Goal: Information Seeking & Learning: Check status

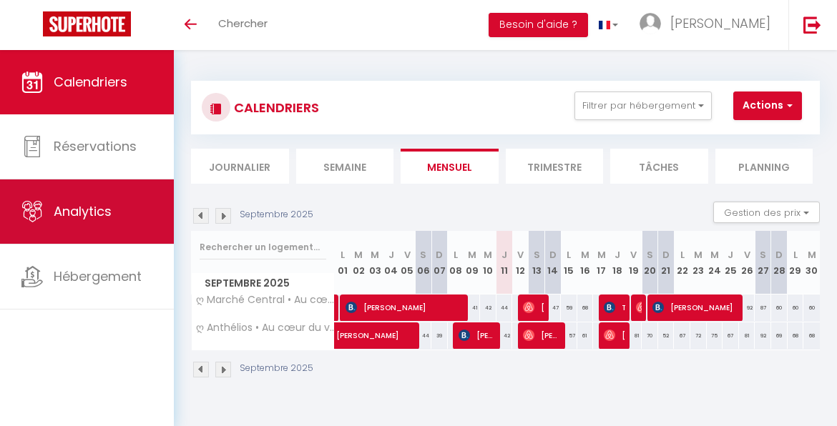
click at [129, 229] on link "Analytics" at bounding box center [87, 212] width 174 height 64
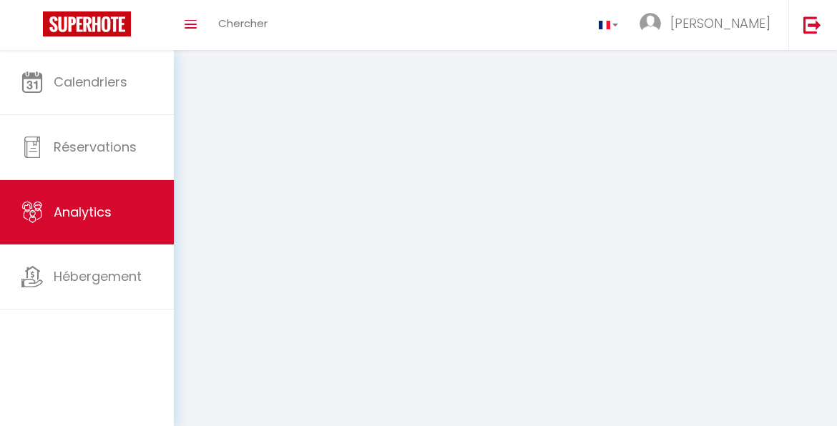
select select "2025"
select select "9"
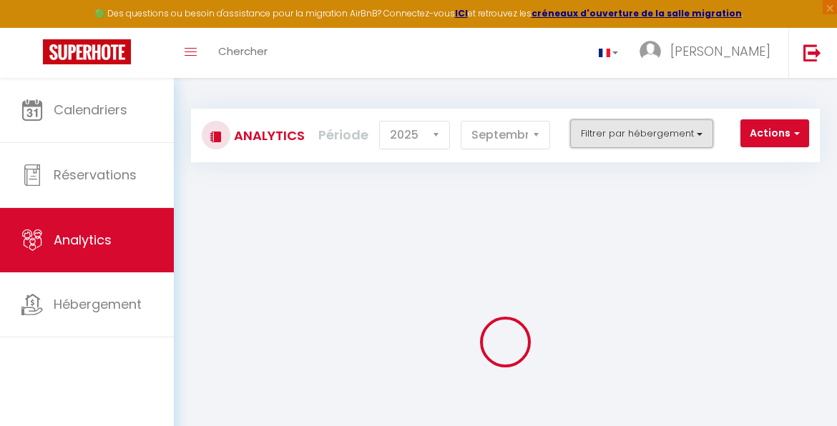
click at [630, 140] on button "Filtrer par hébergement" at bounding box center [641, 133] width 143 height 29
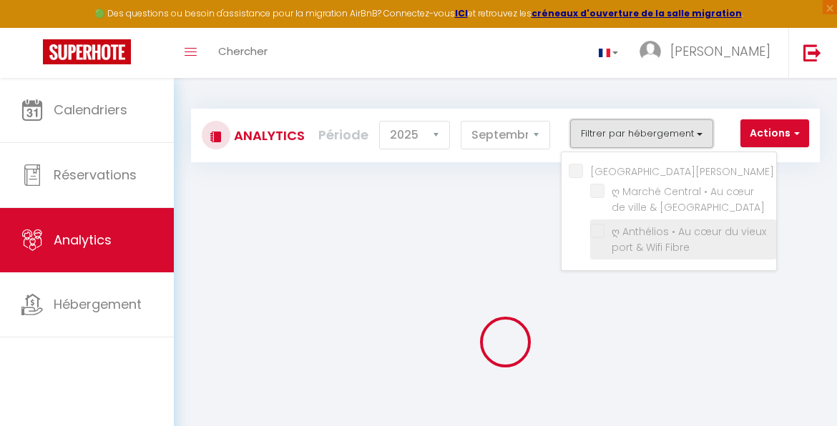
checkbox Rochelle "false"
checkbox Spacieux "false"
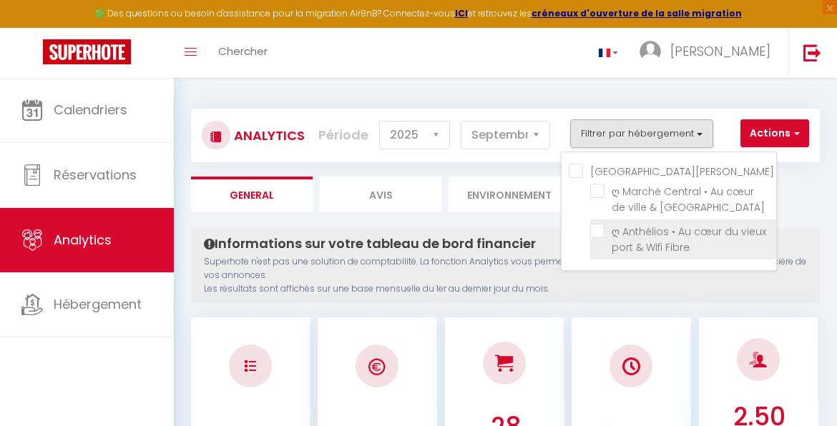
click at [599, 233] on Fibre "checkbox" at bounding box center [683, 231] width 186 height 14
checkbox Fibre "true"
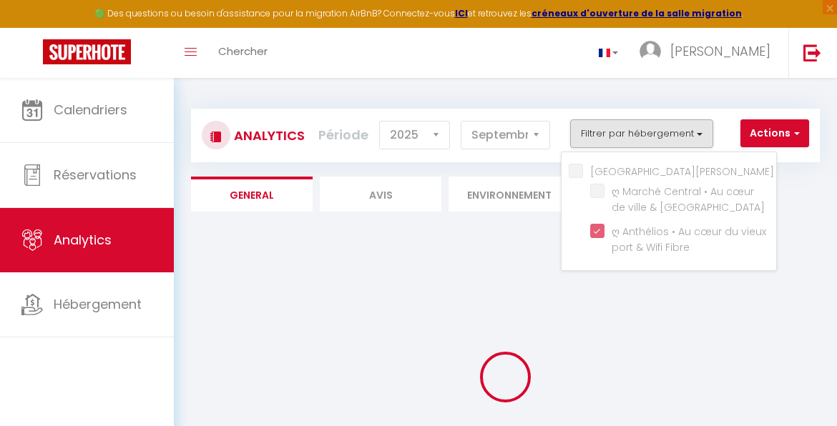
checkbox Spacieux "false"
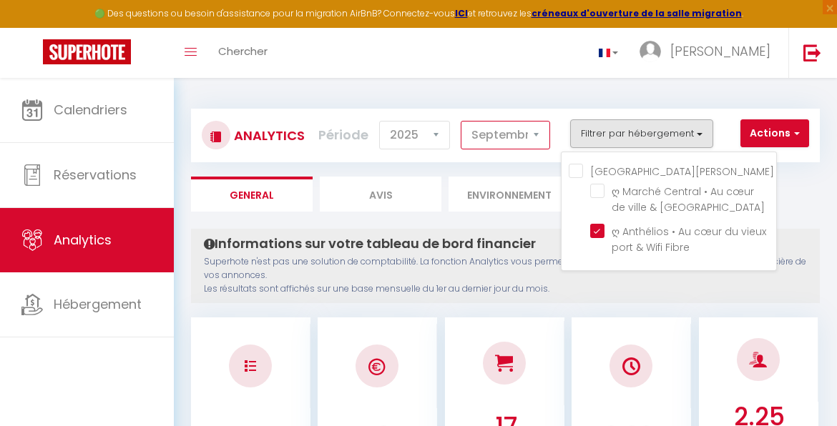
click at [521, 135] on select "Janvier Février Mars Avril Mai Juin Juillet Août Septembre Octobre Novembre Déc…" at bounding box center [505, 135] width 89 height 29
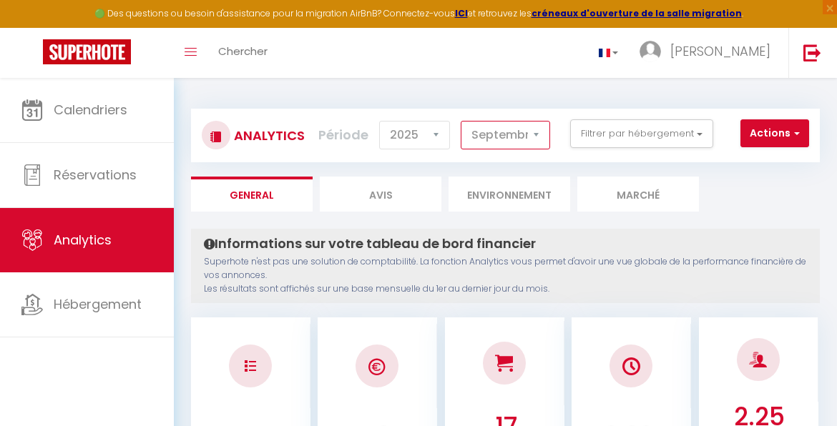
select select "8"
click at [462, 121] on select "Janvier Février Mars Avril Mai Juin Juillet Août Septembre Octobre Novembre Déc…" at bounding box center [505, 135] width 89 height 29
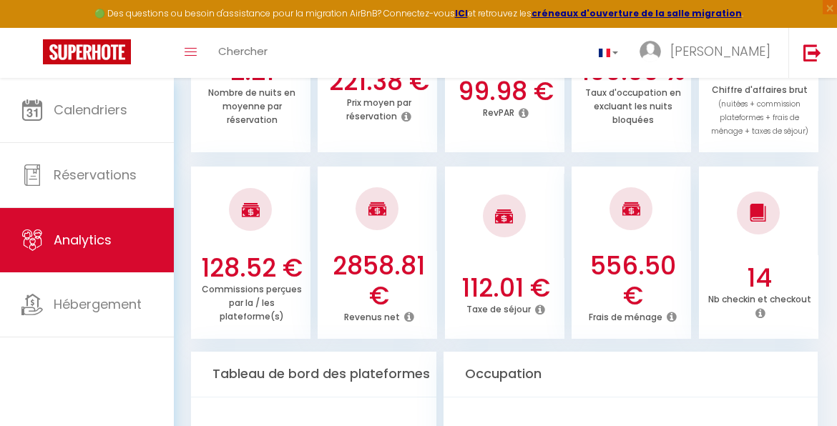
scroll to position [562, 0]
click at [379, 92] on h3 "221.38 €" at bounding box center [379, 81] width 110 height 30
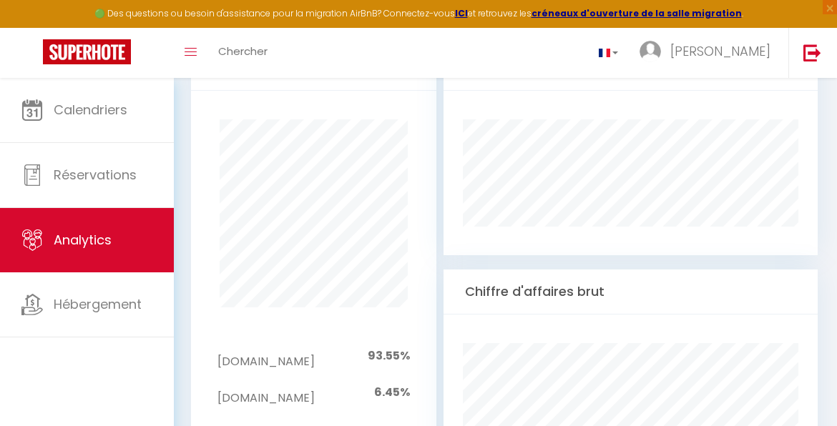
scroll to position [877, 0]
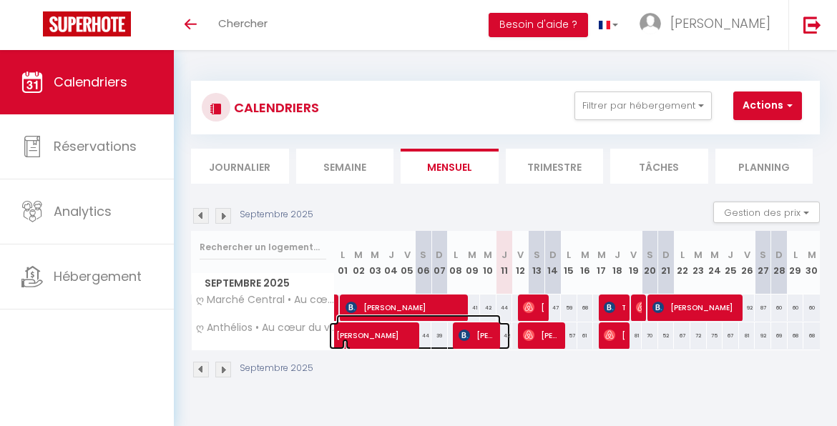
click at [336, 339] on span "[PERSON_NAME]" at bounding box center [418, 328] width 165 height 27
select select "OK"
select select "0"
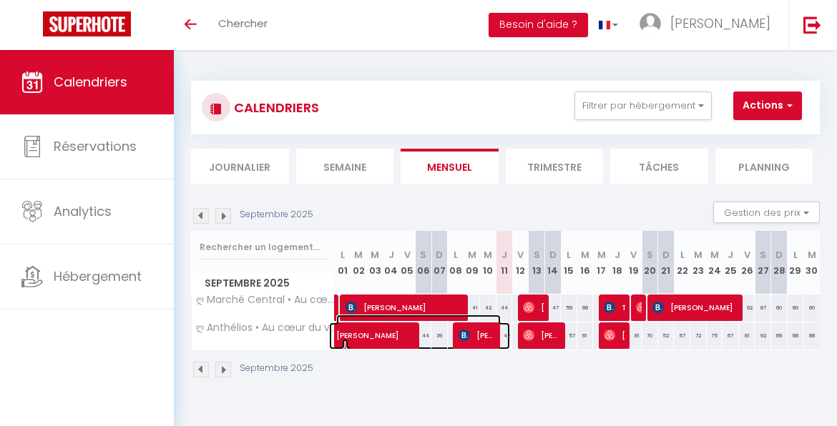
select select "1"
select select
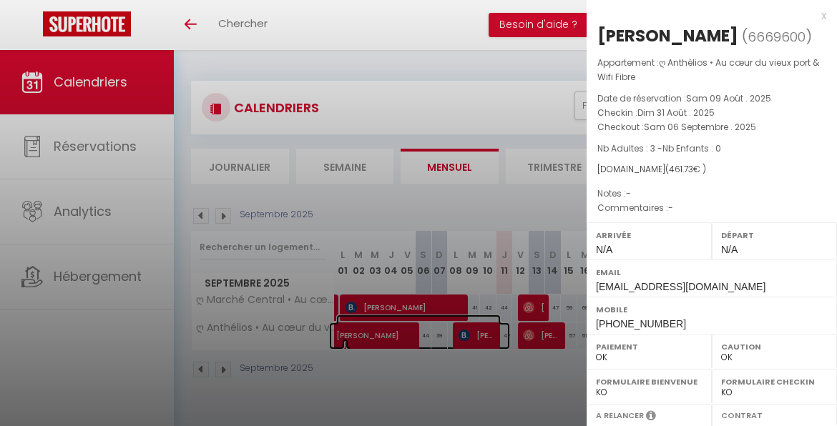
select select "23274"
click at [409, 107] on div at bounding box center [418, 213] width 837 height 426
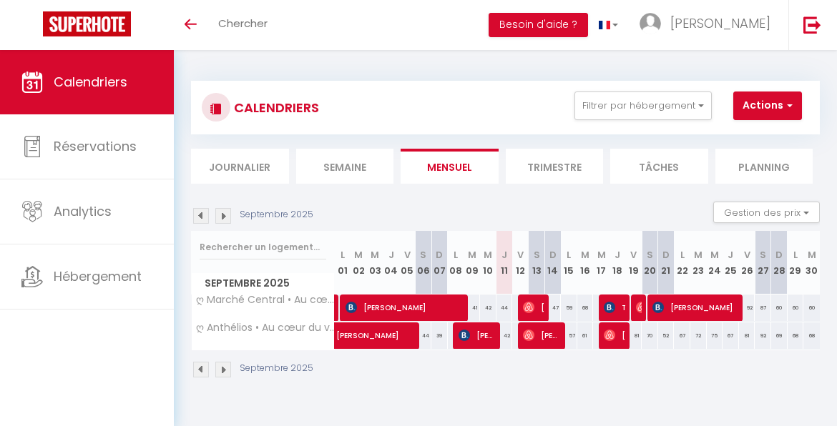
click at [202, 368] on img at bounding box center [201, 370] width 16 height 16
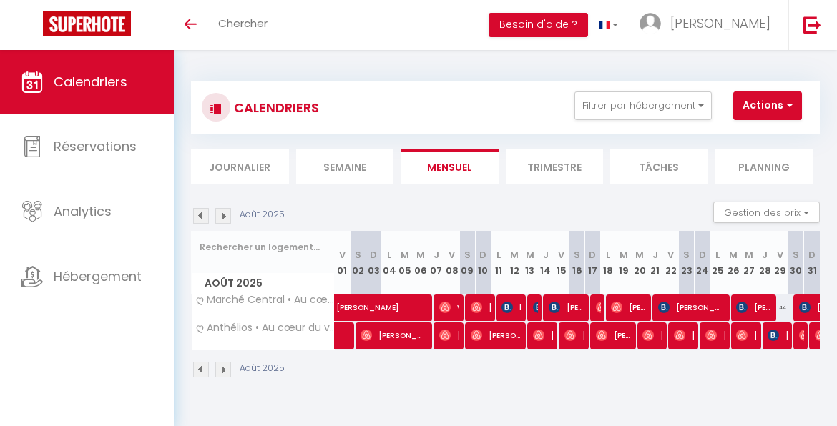
click at [225, 366] on img at bounding box center [223, 370] width 16 height 16
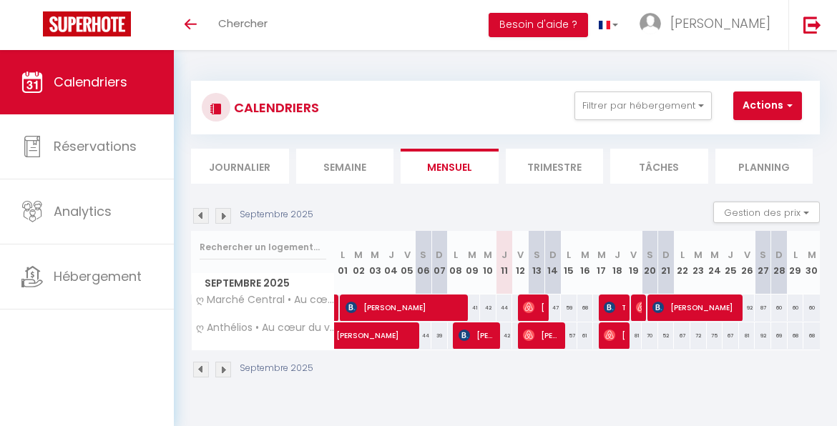
click at [540, 164] on li "Trimestre" at bounding box center [555, 166] width 98 height 35
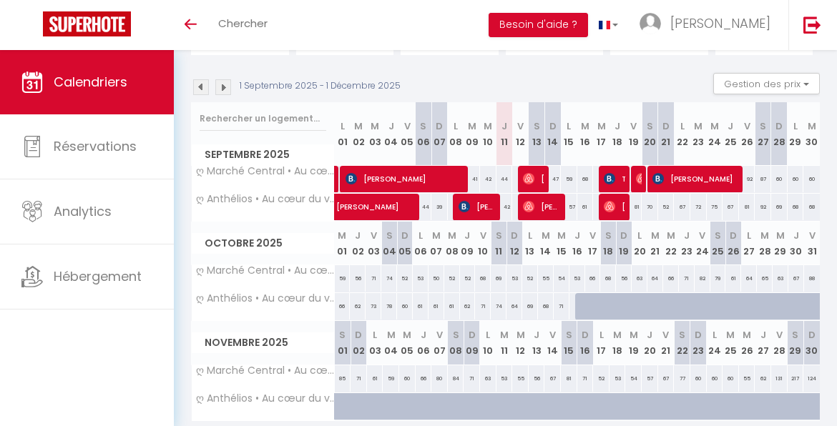
scroll to position [143, 0]
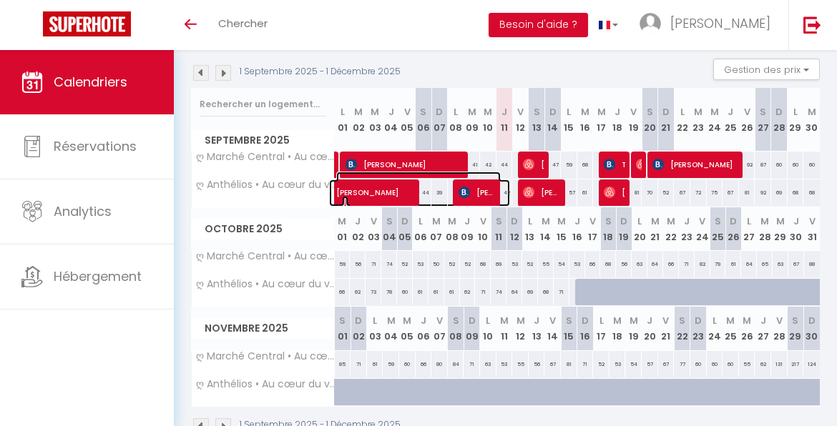
click at [363, 190] on span "[PERSON_NAME]" at bounding box center [418, 185] width 165 height 27
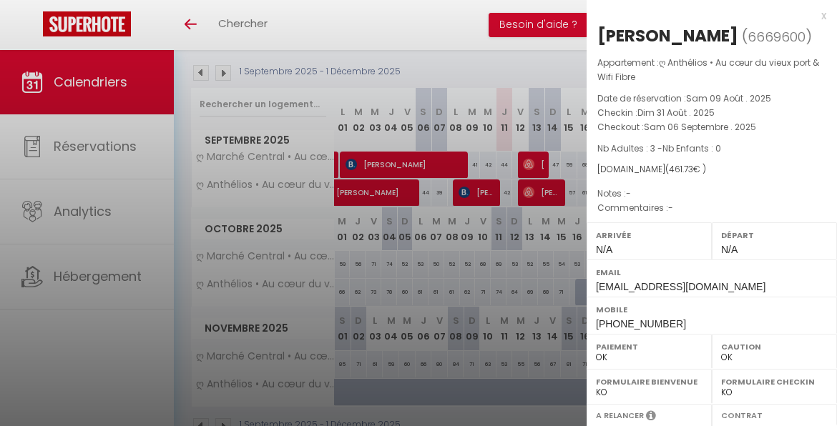
click at [502, 48] on div at bounding box center [418, 213] width 837 height 426
